Goal: Task Accomplishment & Management: Manage account settings

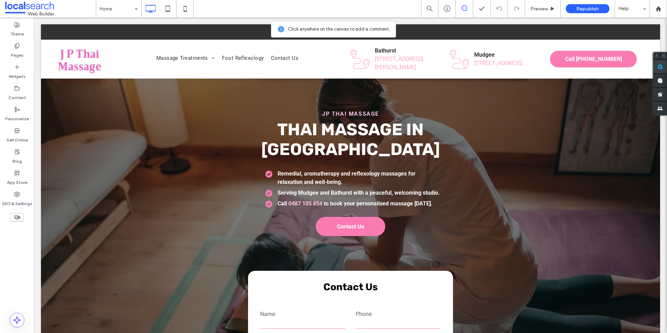
click at [660, 67] on use at bounding box center [660, 67] width 6 height 6
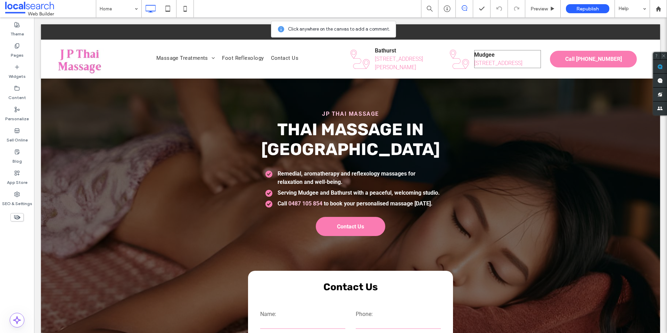
click at [504, 52] on p "Mudgee" at bounding box center [507, 55] width 66 height 8
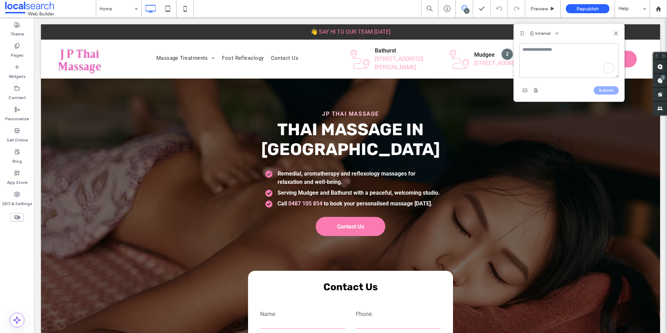
click at [540, 57] on textarea "To enrich screen reader interactions, please activate Accessibility in Grammarl…" at bounding box center [568, 60] width 99 height 35
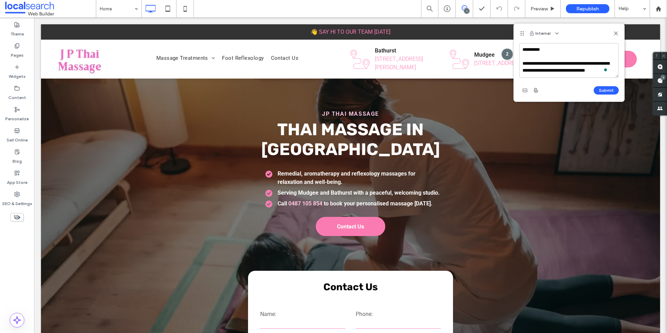
scroll to position [2, 0]
type textarea "**********"
click at [604, 89] on button "Submit" at bounding box center [605, 90] width 25 height 8
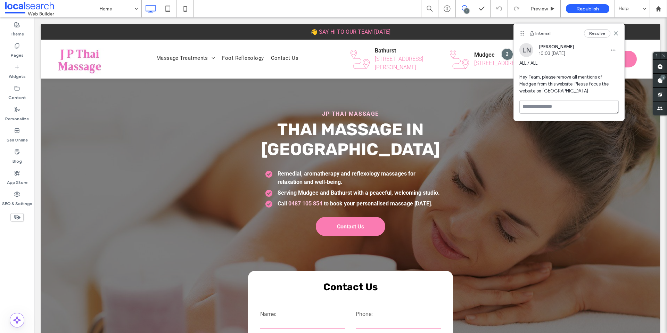
click at [616, 30] on div "Resolve" at bounding box center [601, 33] width 35 height 8
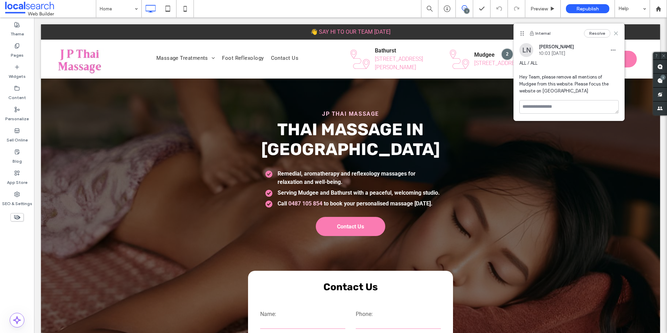
click at [614, 31] on icon at bounding box center [616, 34] width 6 height 6
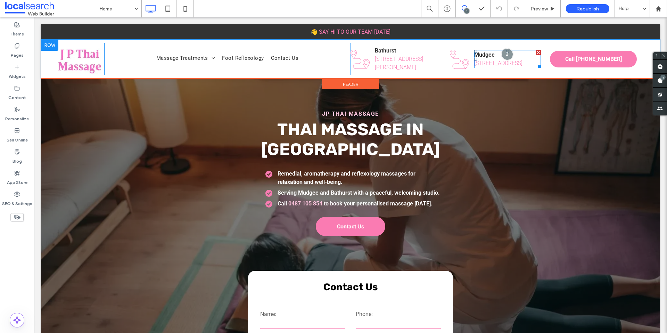
click at [536, 50] on div at bounding box center [538, 52] width 5 height 5
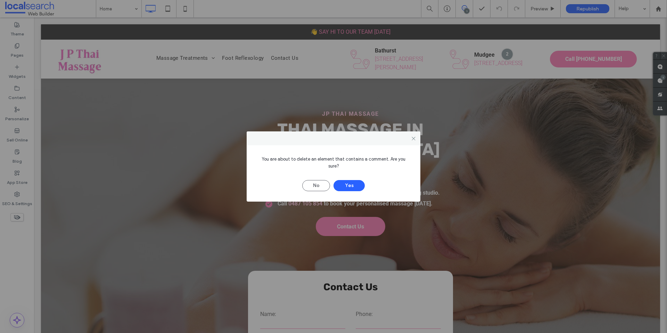
click at [410, 141] on div at bounding box center [413, 138] width 10 height 10
click at [412, 141] on icon at bounding box center [413, 138] width 5 height 5
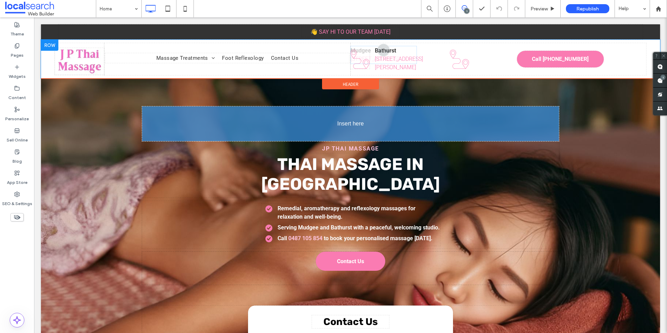
drag, startPoint x: 503, startPoint y: 51, endPoint x: 528, endPoint y: 119, distance: 72.0
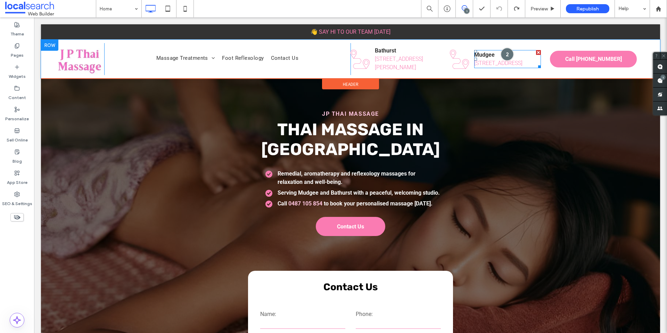
click at [504, 52] on div at bounding box center [507, 54] width 13 height 13
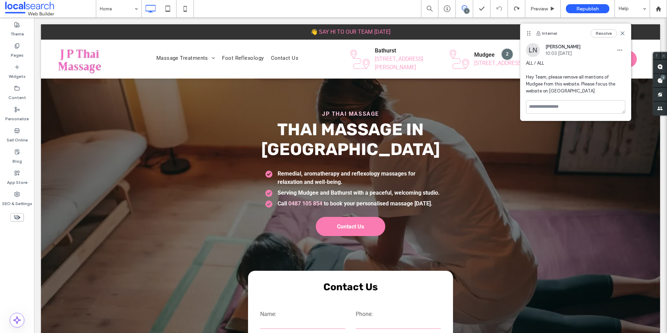
click at [554, 81] on span "ALL / ALL Hey Team, please remove all mentions of Mudgee from this website. Ple…" at bounding box center [575, 77] width 99 height 35
click at [526, 65] on span "ALL / ALL Hey Team, please remove all mentions of Mudgee from this website. Ple…" at bounding box center [575, 77] width 99 height 35
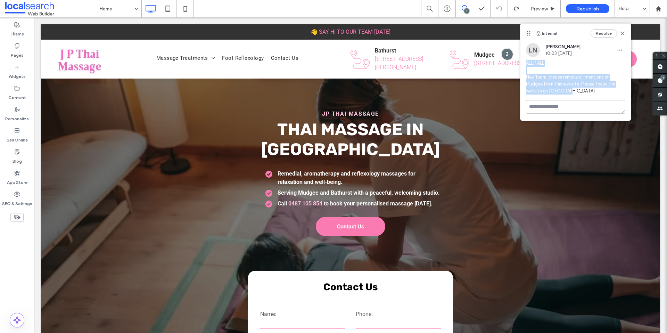
drag, startPoint x: 526, startPoint y: 63, endPoint x: 571, endPoint y: 91, distance: 53.6
click at [571, 91] on span "ALL / ALL Hey Team, please remove all mentions of Mudgee from this website. Ple…" at bounding box center [575, 77] width 99 height 35
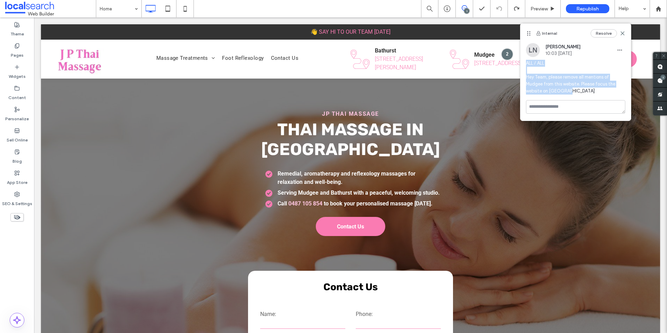
copy span "ALL / ALL Hey Team, please remove all mentions of Mudgee from this website. Ple…"
click at [622, 50] on icon "button" at bounding box center [620, 50] width 6 height 6
click at [586, 77] on div "Delete" at bounding box center [594, 81] width 62 height 13
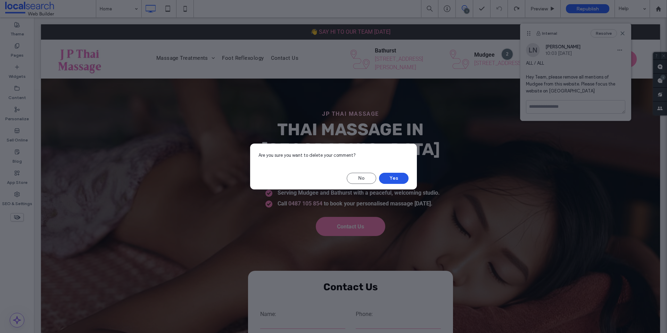
click at [398, 175] on button "Yes" at bounding box center [394, 178] width 30 height 11
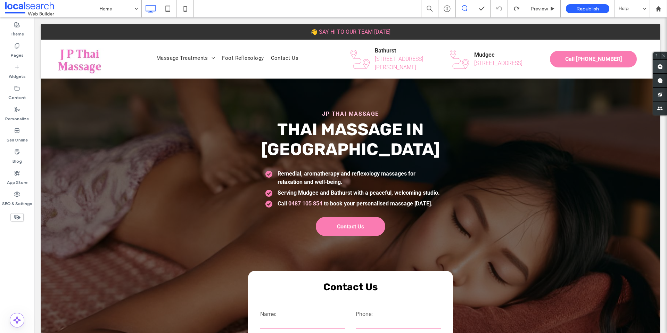
click at [661, 67] on use at bounding box center [660, 67] width 6 height 6
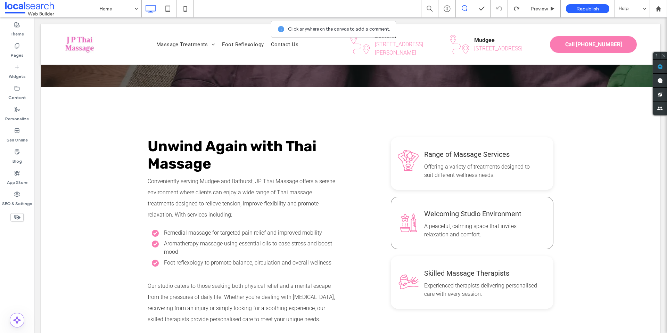
scroll to position [379, 0]
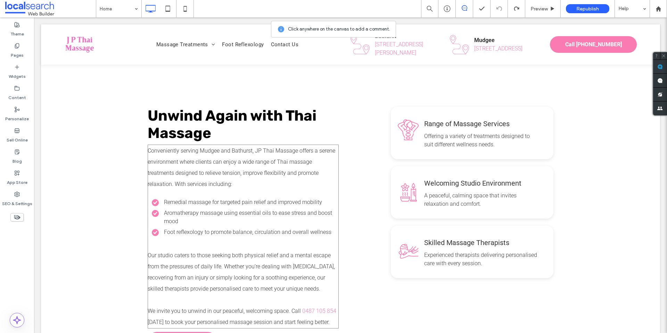
click at [209, 147] on span "Conveniently serving Mudgee and Bathurst, JP Thai Massage offers a serene envir…" at bounding box center [241, 167] width 187 height 40
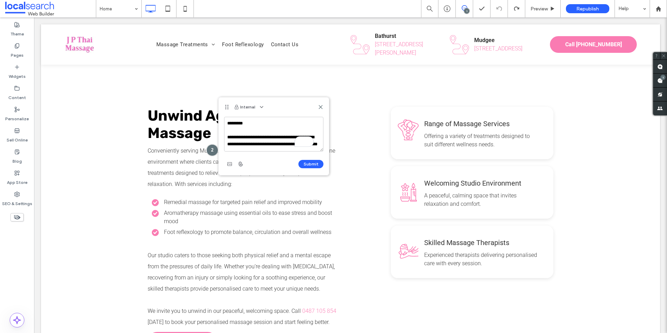
scroll to position [0, 0]
drag, startPoint x: 273, startPoint y: 140, endPoint x: 191, endPoint y: 120, distance: 83.7
click at [300, 142] on textarea "**********" at bounding box center [273, 134] width 99 height 35
type textarea "**********"
click at [313, 164] on button "Submit" at bounding box center [310, 164] width 25 height 8
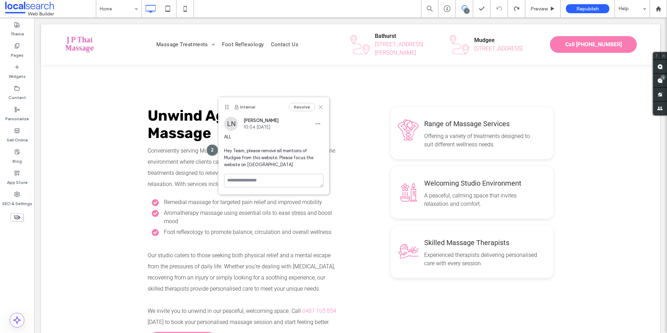
click at [321, 104] on icon at bounding box center [321, 107] width 6 height 6
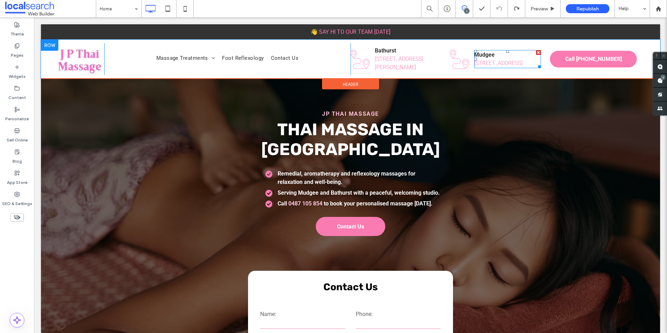
click at [536, 50] on div at bounding box center [538, 52] width 5 height 5
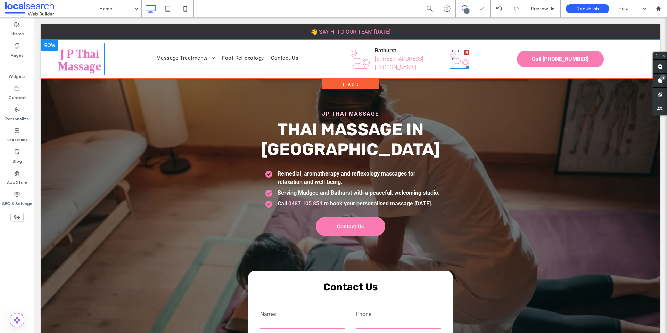
click at [464, 52] on div at bounding box center [466, 52] width 5 height 5
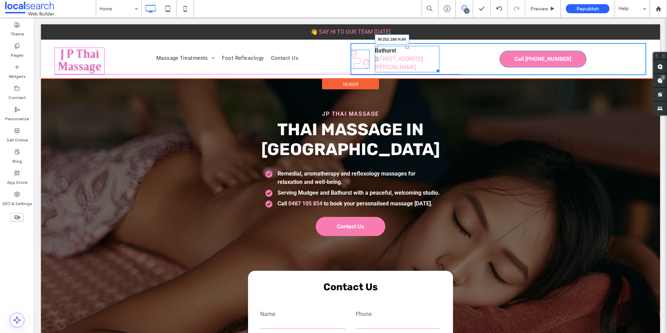
drag, startPoint x: 435, startPoint y: 69, endPoint x: 373, endPoint y: 68, distance: 61.5
click at [439, 69] on div "Bathurst [STREET_ADDRESS][PERSON_NAME] W:252.188 H:84" at bounding box center [407, 59] width 65 height 26
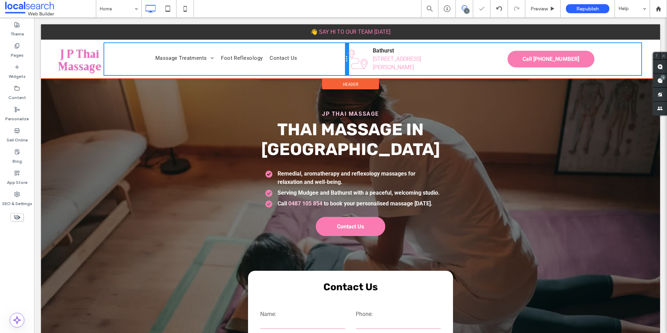
drag, startPoint x: 348, startPoint y: 57, endPoint x: 363, endPoint y: 59, distance: 15.4
click at [363, 59] on div "Click To Paste Massage Treatments Remedial Massage [GEOGRAPHIC_DATA] Traditiona…" at bounding box center [350, 59] width 591 height 32
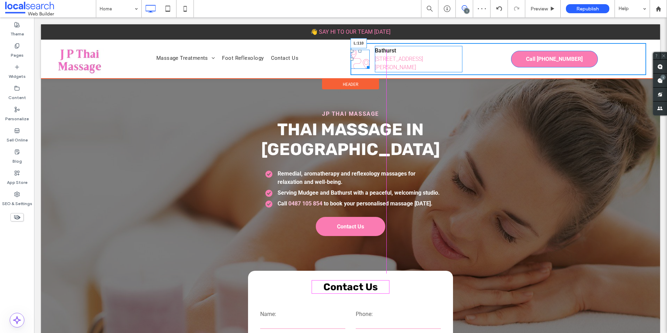
drag, startPoint x: 349, startPoint y: 59, endPoint x: 416, endPoint y: 93, distance: 74.8
click at [369, 62] on div "Address Pin Icon L:110" at bounding box center [359, 59] width 19 height 19
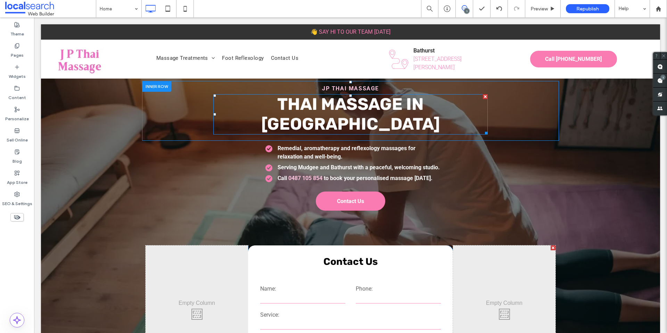
click at [401, 100] on strong "Thai Massage in [GEOGRAPHIC_DATA]" at bounding box center [350, 114] width 178 height 40
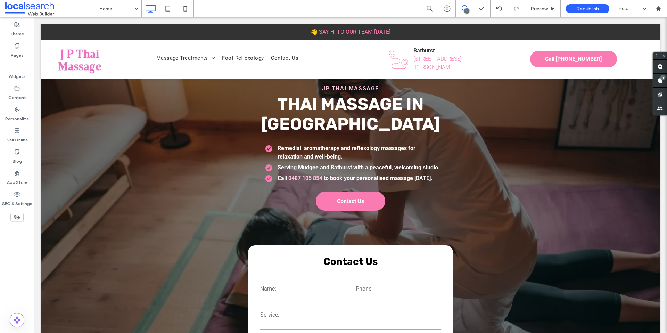
click at [419, 100] on strong "Thai Massage in [GEOGRAPHIC_DATA]" at bounding box center [350, 114] width 178 height 40
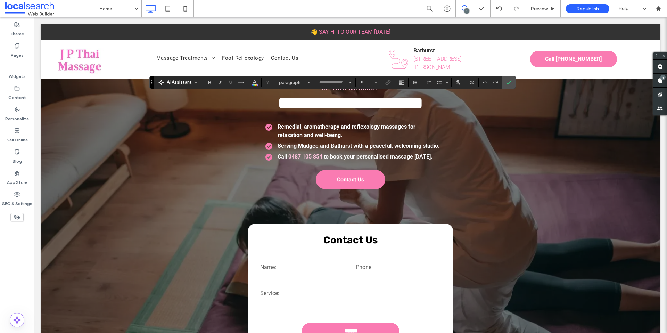
type input "*****"
type input "**"
click at [419, 101] on strong "**********" at bounding box center [350, 103] width 145 height 16
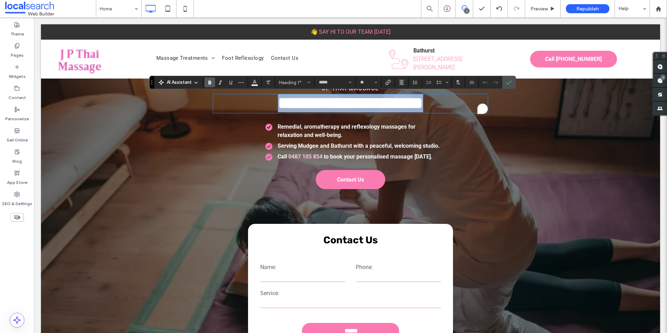
click at [419, 101] on strong "**********" at bounding box center [350, 103] width 145 height 16
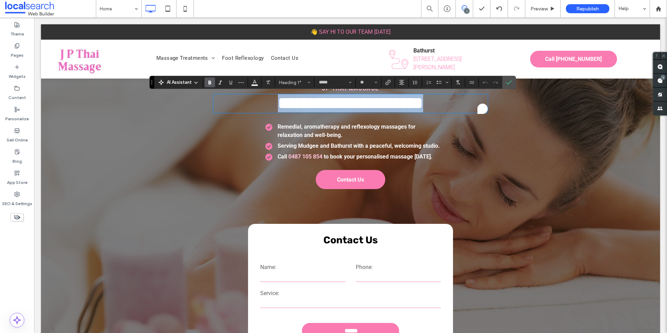
click at [406, 106] on strong "**********" at bounding box center [350, 103] width 145 height 16
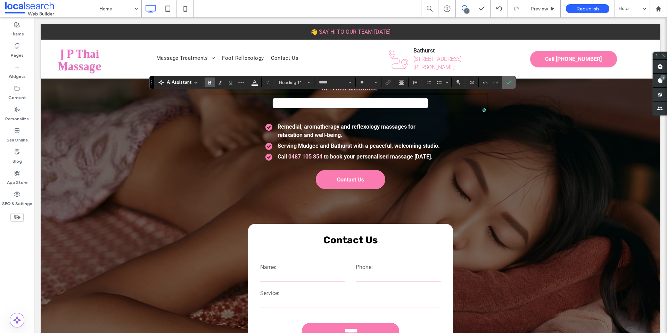
click at [513, 82] on label "Confirm" at bounding box center [508, 82] width 10 height 12
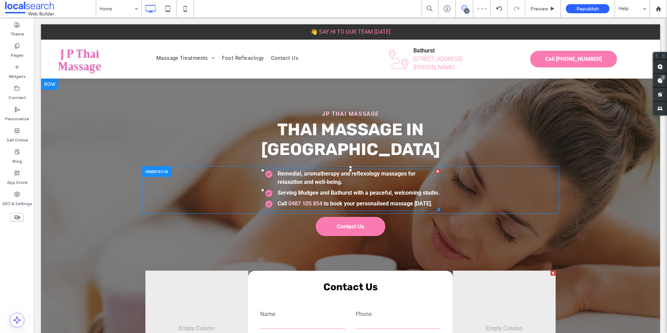
click at [299, 189] on strong "Serving Mudgee and Bathurst with a peaceful, welcoming studio." at bounding box center [358, 192] width 162 height 7
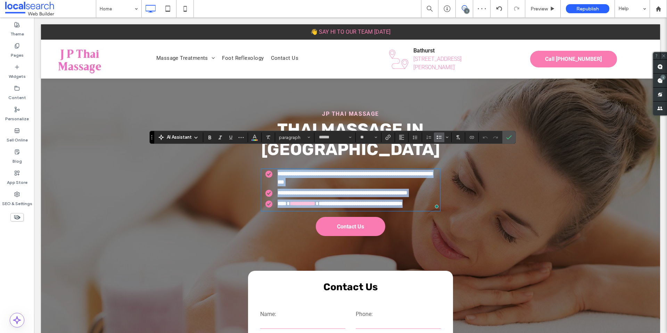
click at [316, 190] on strong "**********" at bounding box center [342, 192] width 130 height 5
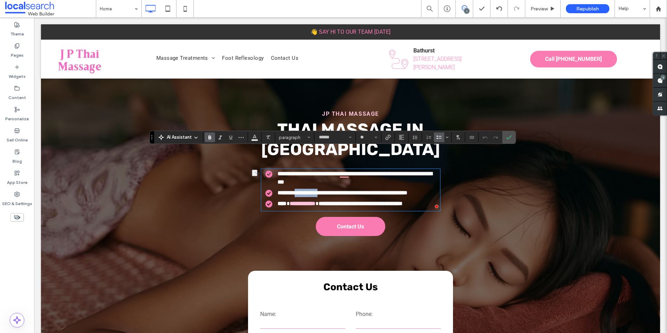
drag, startPoint x: 327, startPoint y: 175, endPoint x: 295, endPoint y: 174, distance: 31.9
click at [295, 190] on strong "**********" at bounding box center [342, 192] width 130 height 5
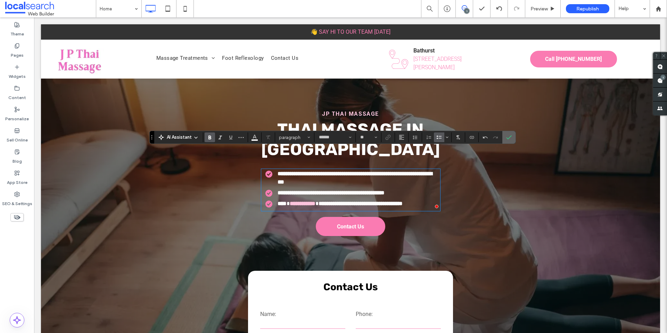
click at [511, 136] on label "Confirm" at bounding box center [508, 137] width 10 height 12
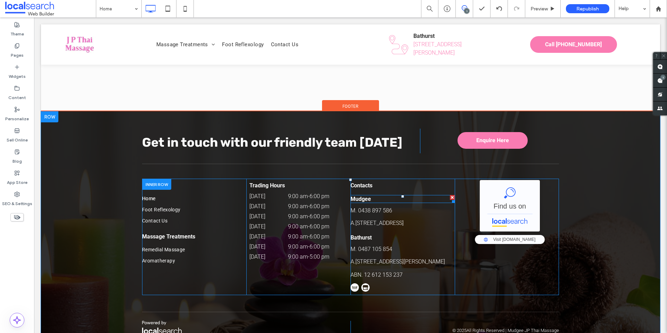
click at [450, 195] on div at bounding box center [452, 197] width 5 height 5
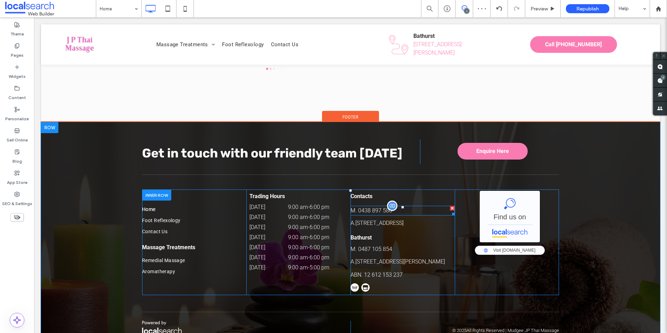
click at [450, 206] on div at bounding box center [452, 208] width 5 height 5
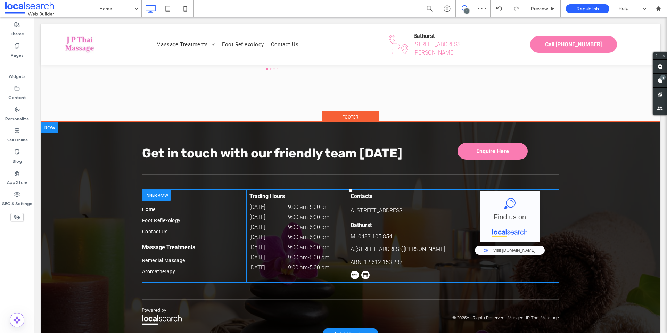
scroll to position [1522, 0]
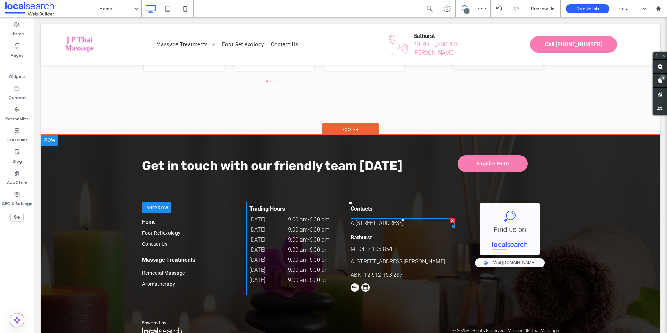
click at [450, 218] on div at bounding box center [452, 220] width 5 height 5
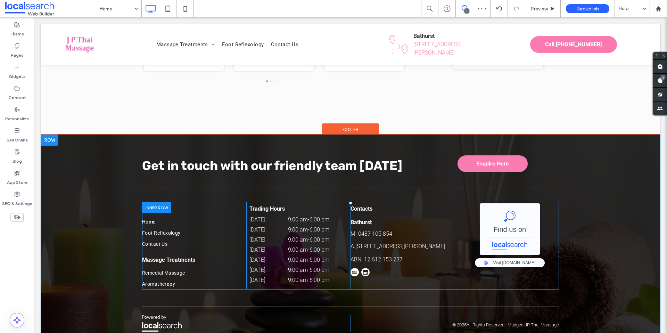
scroll to position [1516, 0]
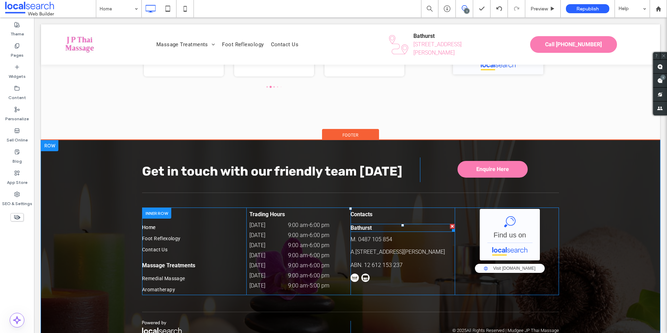
click at [450, 224] on div at bounding box center [452, 226] width 5 height 5
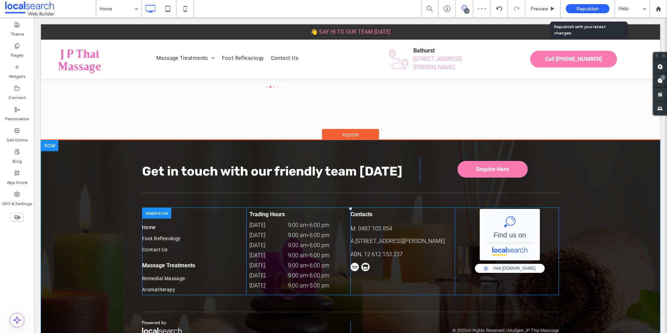
click at [580, 11] on span "Republish" at bounding box center [587, 9] width 23 height 6
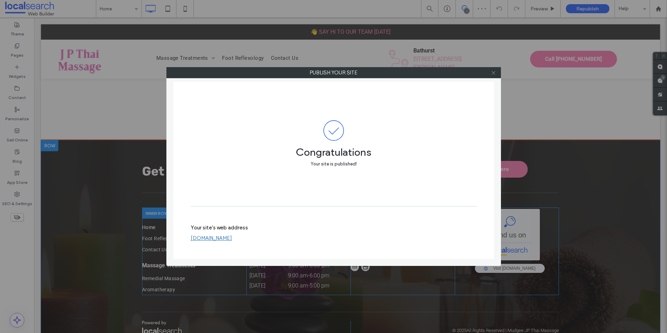
click at [493, 72] on use at bounding box center [492, 72] width 3 height 3
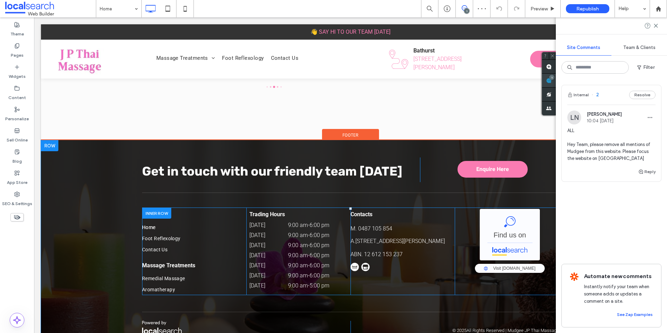
click at [663, 77] on div "Site Comments Team & Clients Filter Internal 2 Resolve LN [PERSON_NAME] 10:04 […" at bounding box center [610, 174] width 111 height 315
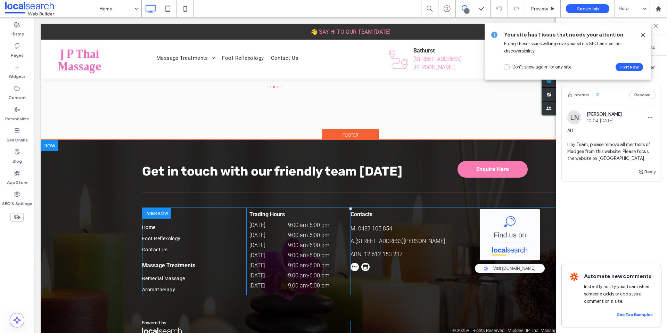
click at [643, 31] on span at bounding box center [643, 35] width 6 height 8
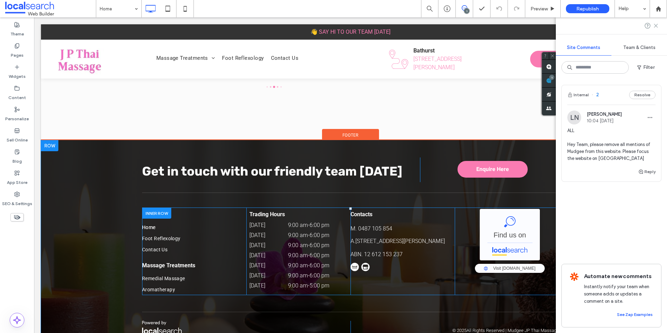
click at [655, 27] on icon at bounding box center [656, 26] width 6 height 6
